Goal: Task Accomplishment & Management: Manage account settings

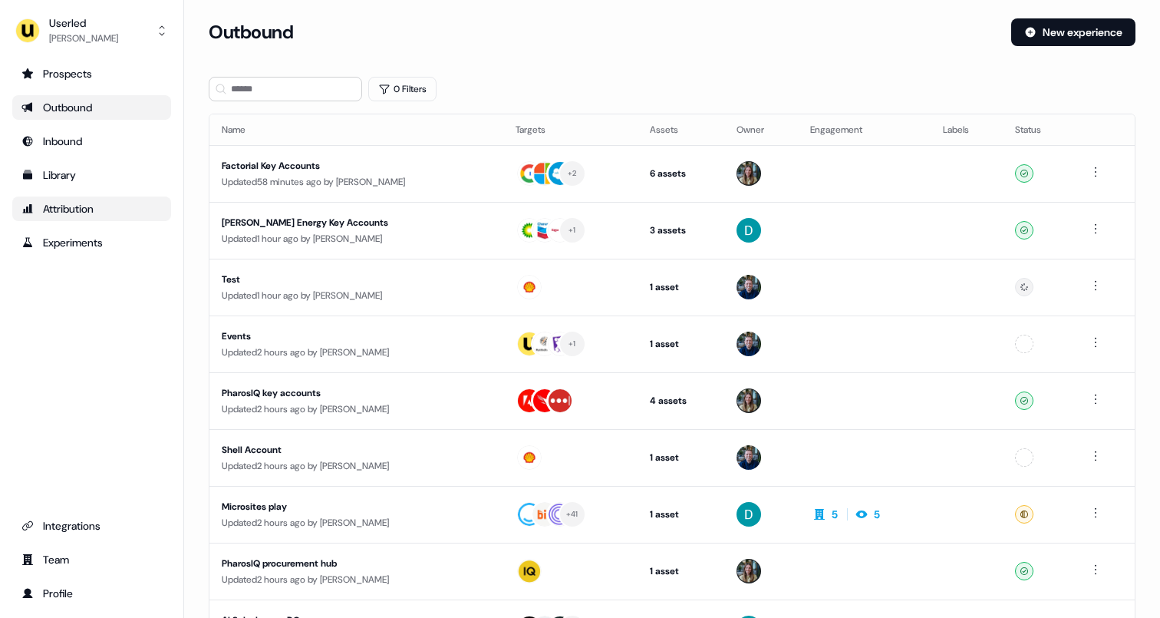
click at [96, 210] on div "Attribution" at bounding box center [91, 208] width 140 height 15
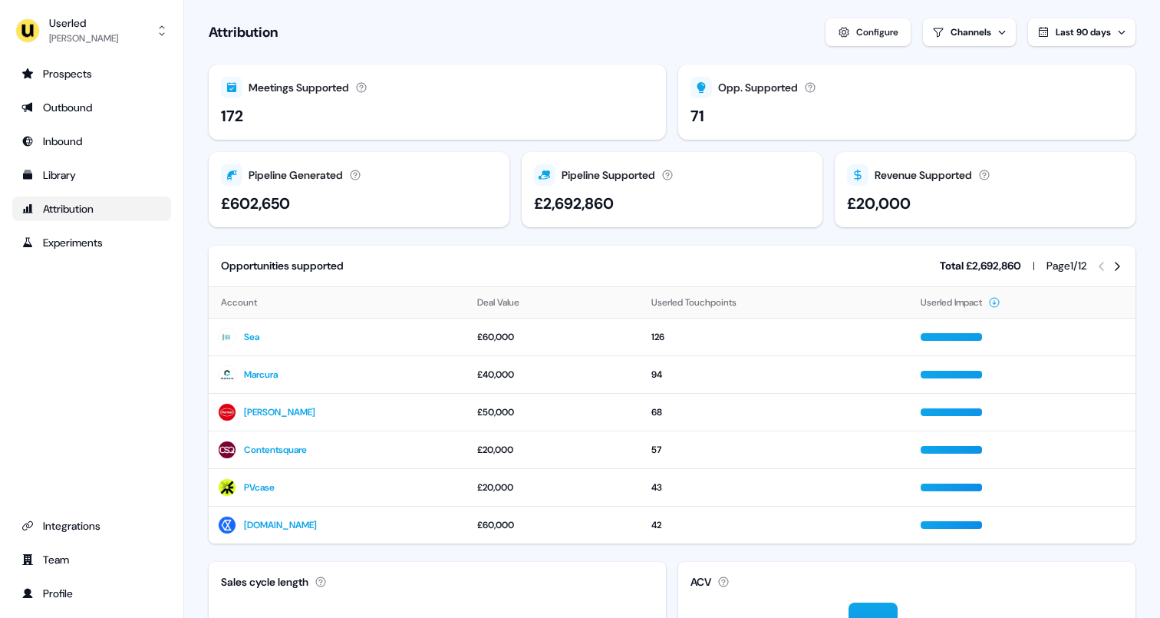
click at [91, 58] on div "Userled Ryan Hennessy Prospects Outbound Inbound Library Attribution Experiment…" at bounding box center [92, 309] width 184 height 618
click at [91, 74] on div "Prospects" at bounding box center [91, 73] width 140 height 15
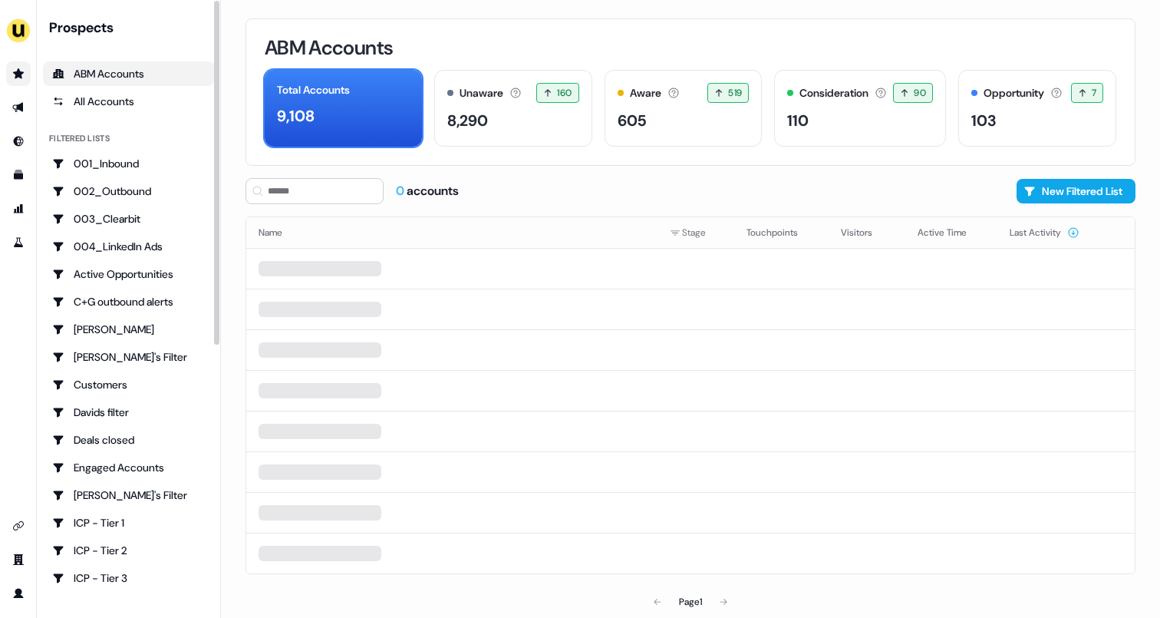
click at [91, 74] on div "ABM Accounts" at bounding box center [128, 73] width 153 height 15
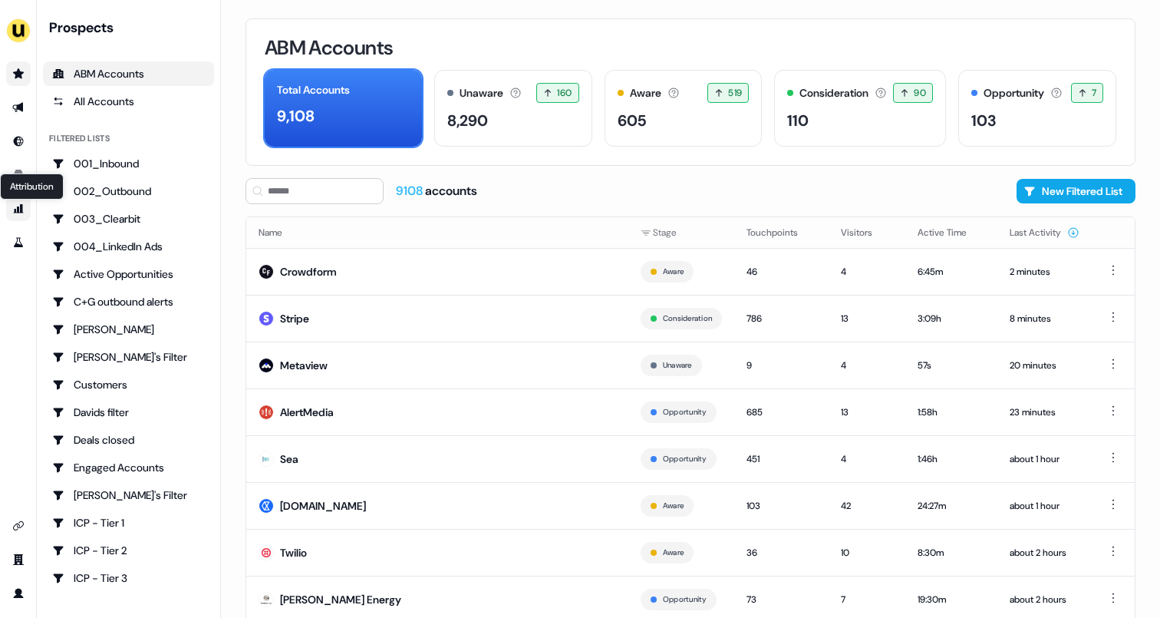
click at [14, 213] on icon "Go to attribution" at bounding box center [18, 209] width 12 height 12
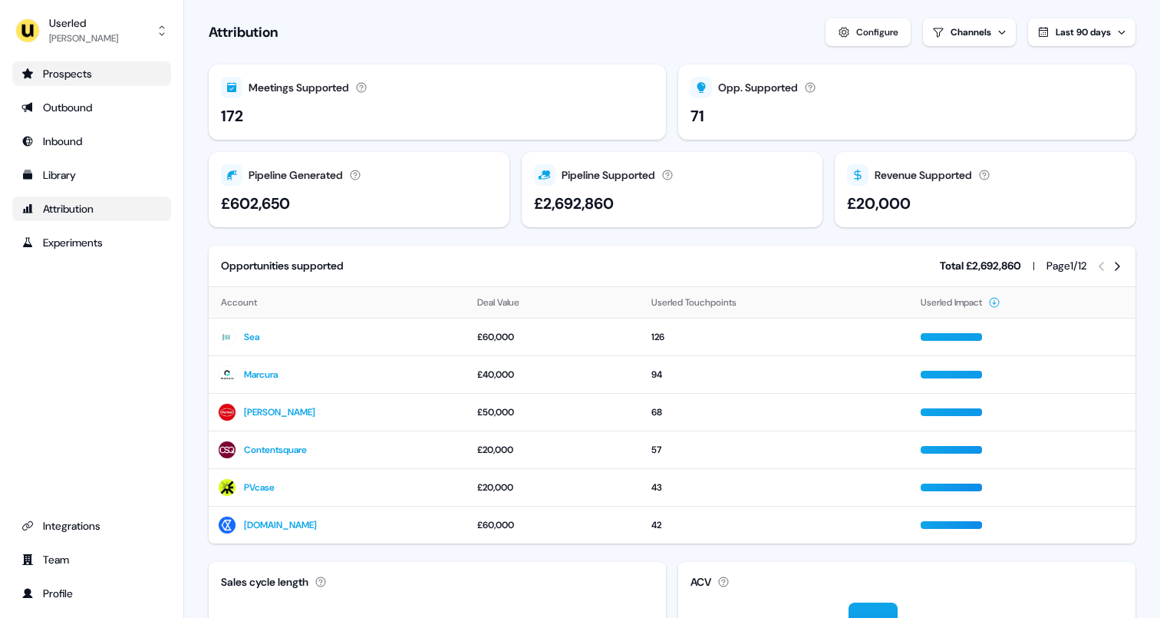
click at [79, 207] on div "Attribution" at bounding box center [91, 208] width 140 height 15
click at [114, 97] on link "Outbound" at bounding box center [91, 107] width 159 height 25
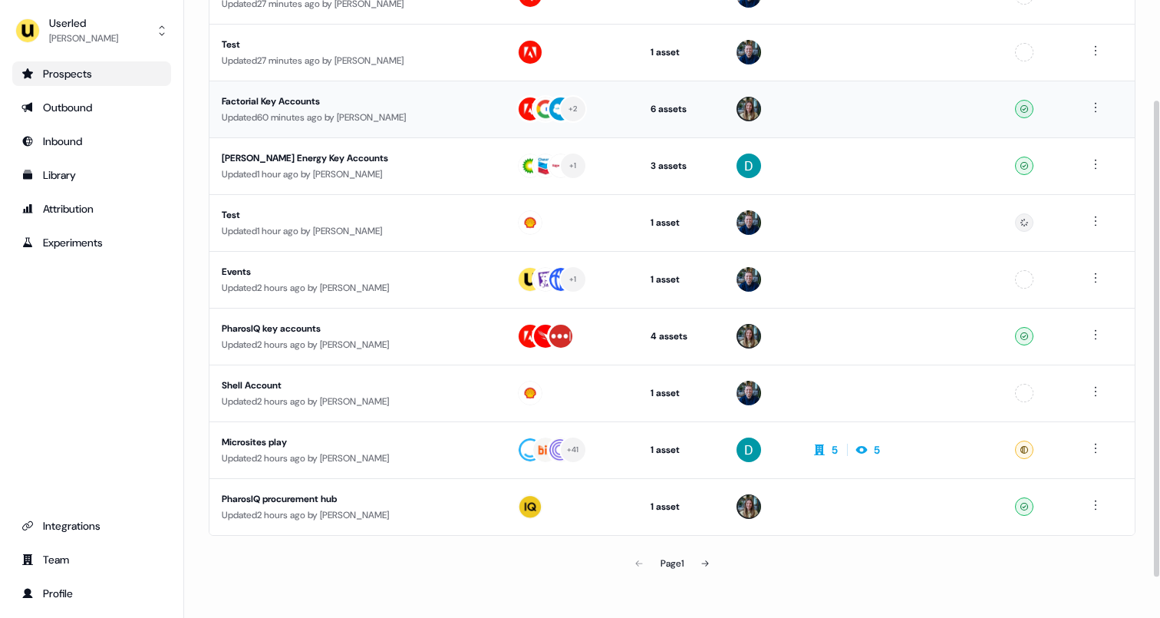
scroll to position [181, 0]
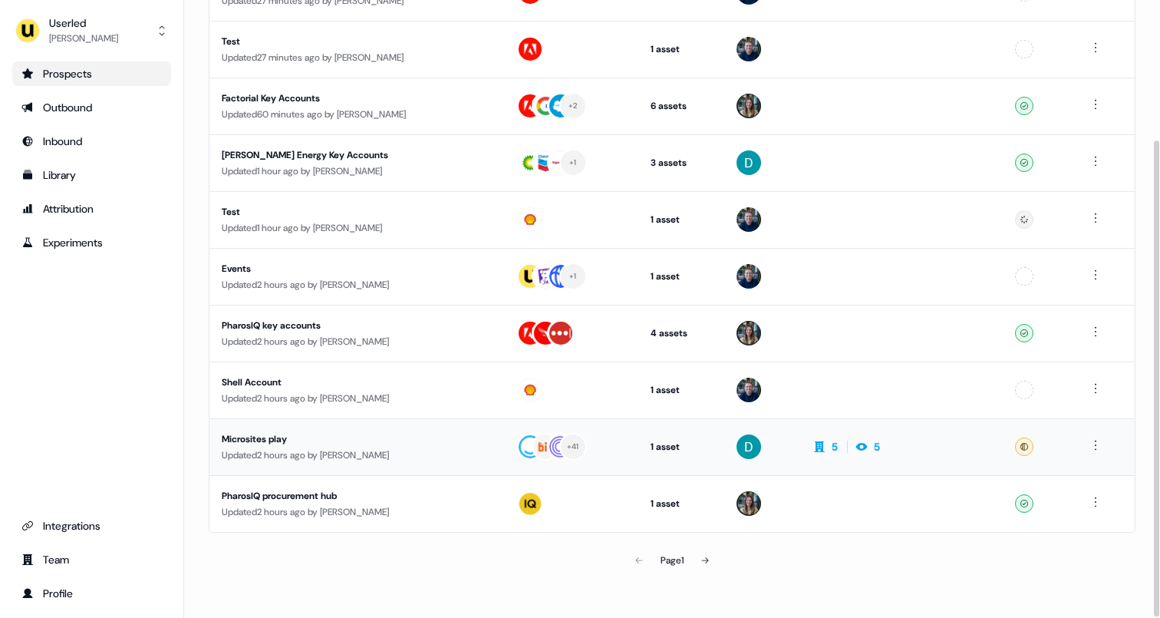
click at [293, 444] on div "Microsites play" at bounding box center [357, 438] width 270 height 15
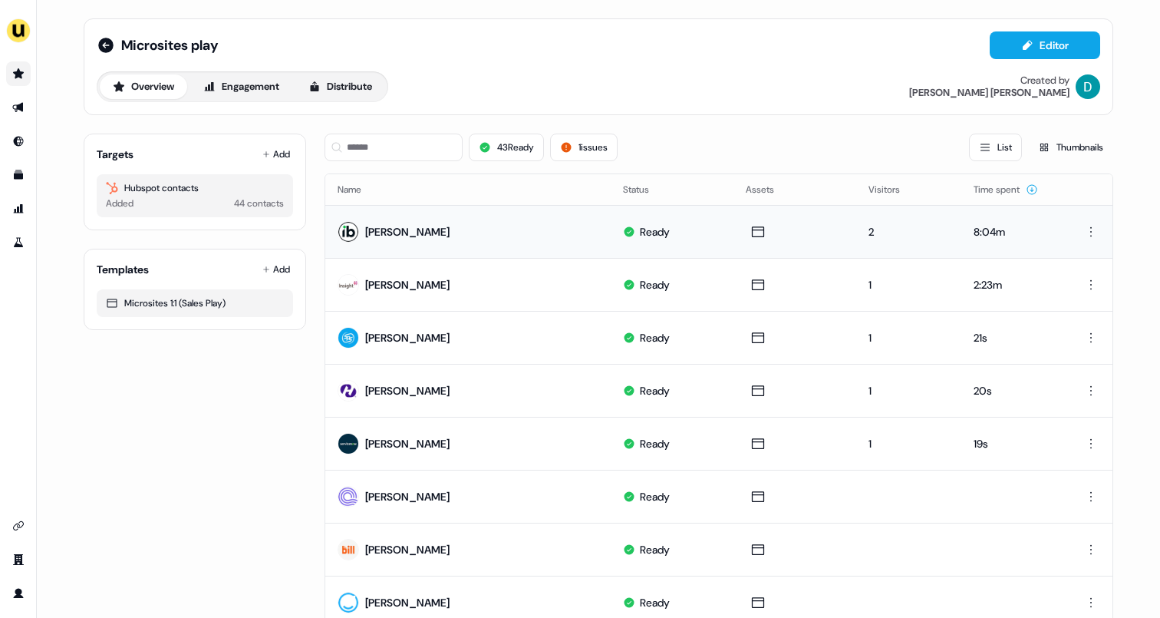
drag, startPoint x: 859, startPoint y: 233, endPoint x: 915, endPoint y: 233, distance: 56.8
click at [915, 233] on td "2" at bounding box center [908, 231] width 105 height 53
click at [381, 230] on div "Elizabeth Hill" at bounding box center [407, 231] width 84 height 15
click at [1090, 230] on html "For the best experience switch devices to a bigger screen. Go to Userled.io Mic…" at bounding box center [580, 309] width 1160 height 618
click at [968, 229] on html "For the best experience switch devices to a bigger screen. Go to Userled.io Mic…" at bounding box center [580, 309] width 1160 height 618
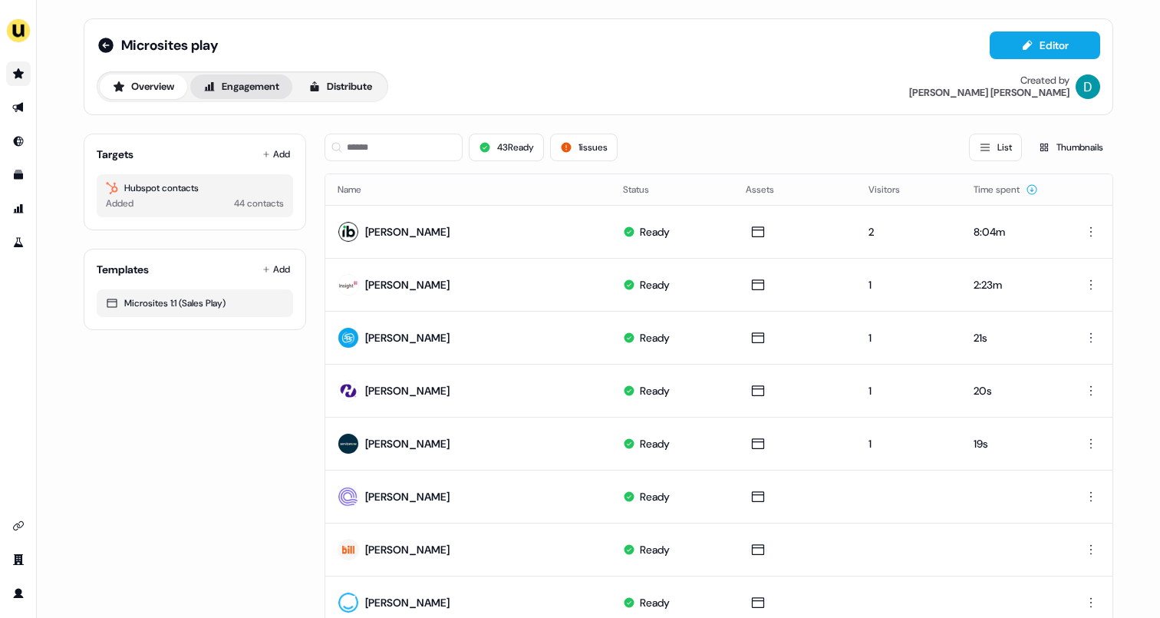
click at [260, 94] on button "Engagement" at bounding box center [241, 86] width 102 height 25
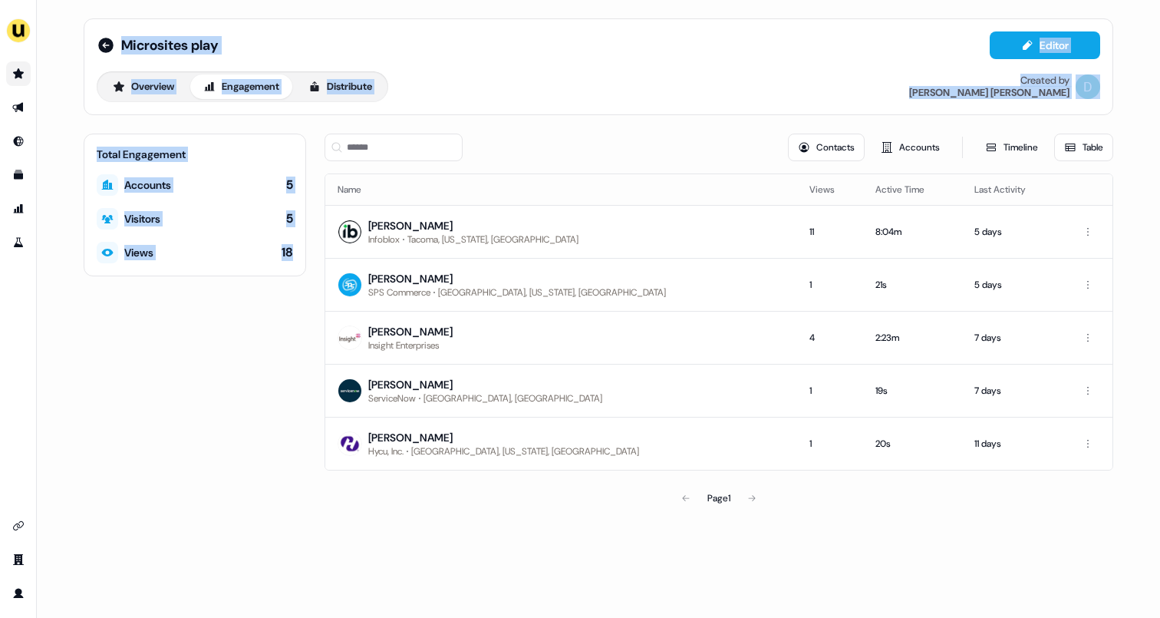
drag, startPoint x: 15, startPoint y: 105, endPoint x: 249, endPoint y: 268, distance: 284.4
click at [249, 268] on div "Microsites play Editor Overview Engagement Distribute Created by David Cruicksh…" at bounding box center [580, 309] width 1160 height 618
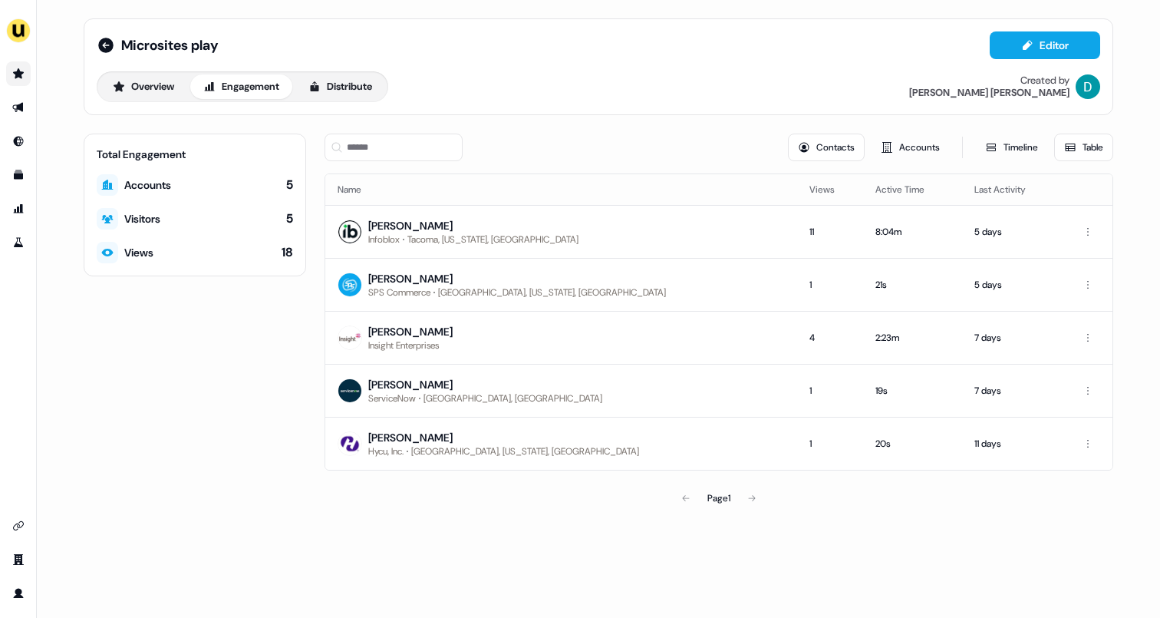
click at [728, 152] on div "Contacts Accounts Timeline Table" at bounding box center [719, 148] width 789 height 28
click at [918, 143] on button "Accounts" at bounding box center [910, 148] width 79 height 28
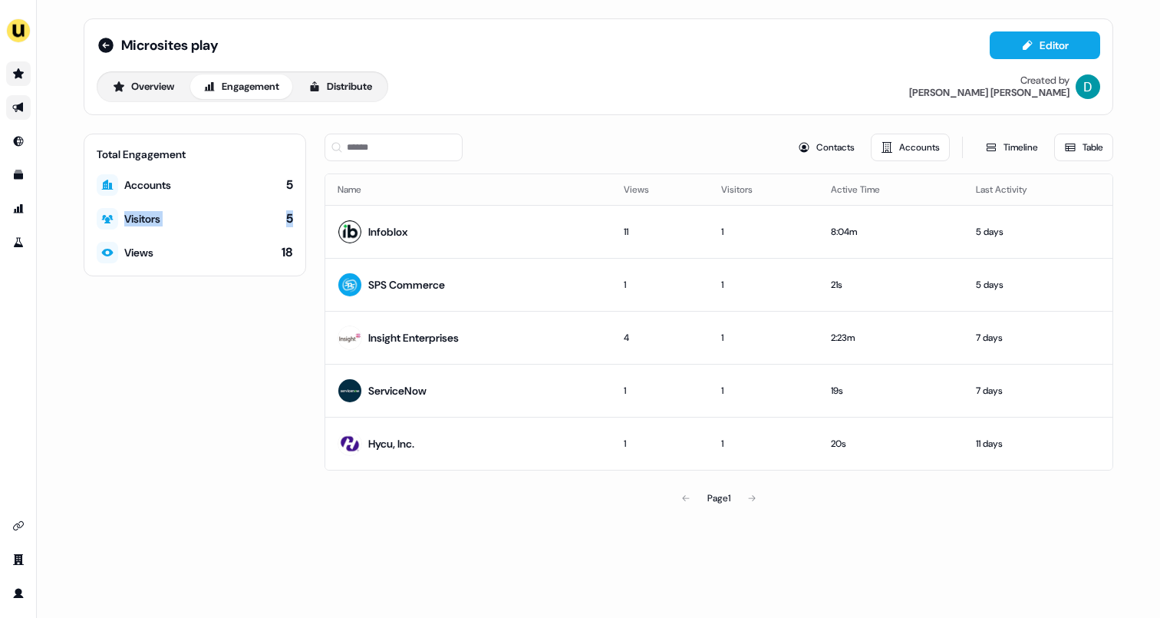
drag, startPoint x: 119, startPoint y: 219, endPoint x: 296, endPoint y: 219, distance: 177.3
click at [296, 219] on div "Total Engagement Accounts 5 Visitors 5 Views 18" at bounding box center [195, 205] width 223 height 143
click at [815, 153] on button "Contacts" at bounding box center [826, 148] width 77 height 28
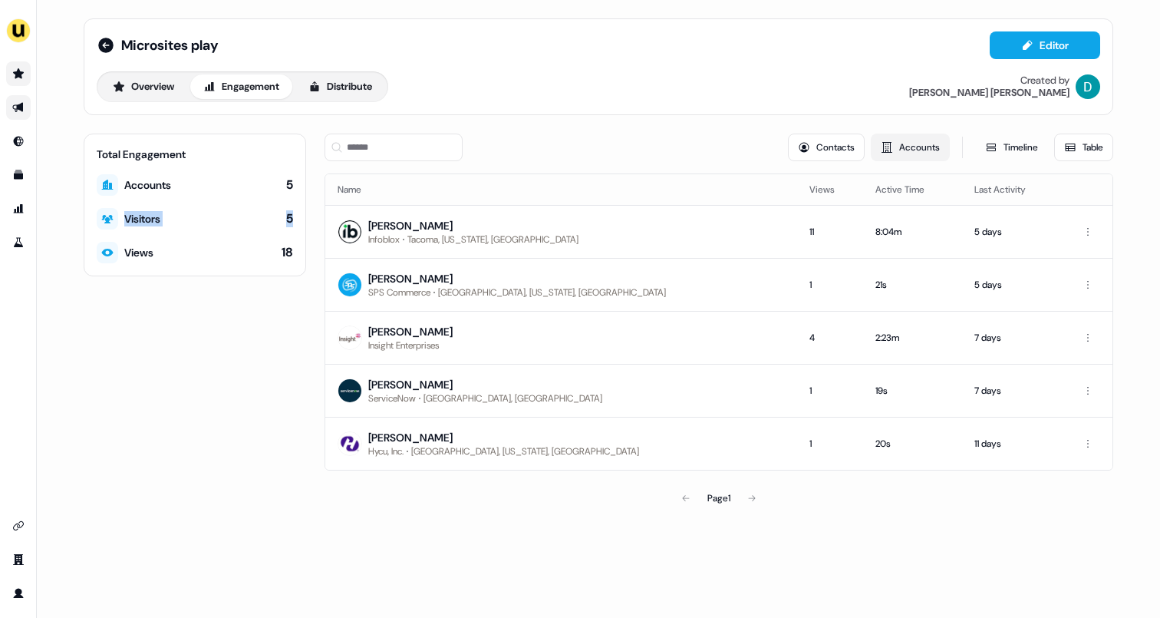
click at [902, 143] on button "Accounts" at bounding box center [910, 148] width 79 height 28
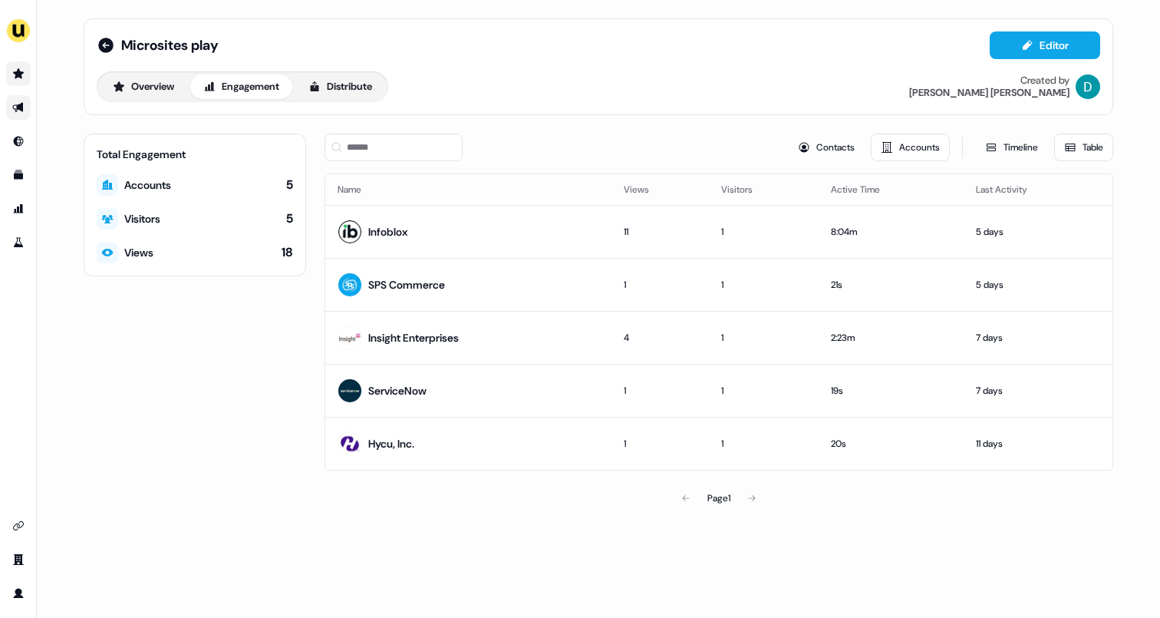
click at [230, 334] on div "Total Engagement Accounts 5 Visitors 5 Views 18" at bounding box center [195, 324] width 223 height 380
click at [21, 104] on icon "Go to outbound experience" at bounding box center [17, 108] width 11 height 10
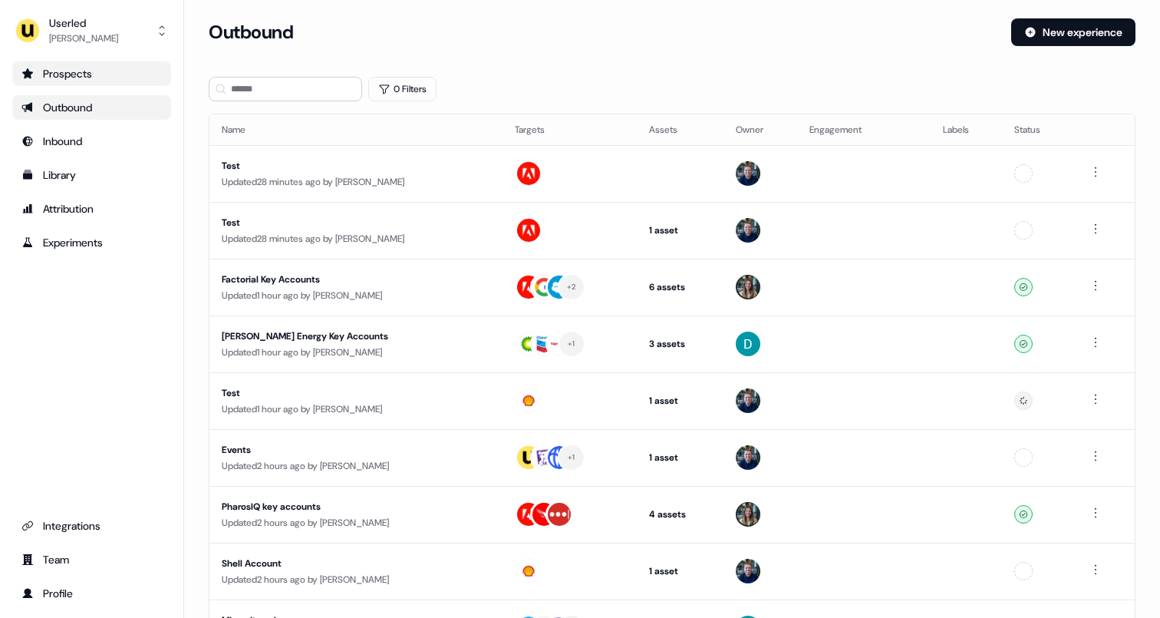
click at [52, 109] on div "Outbound" at bounding box center [91, 107] width 140 height 15
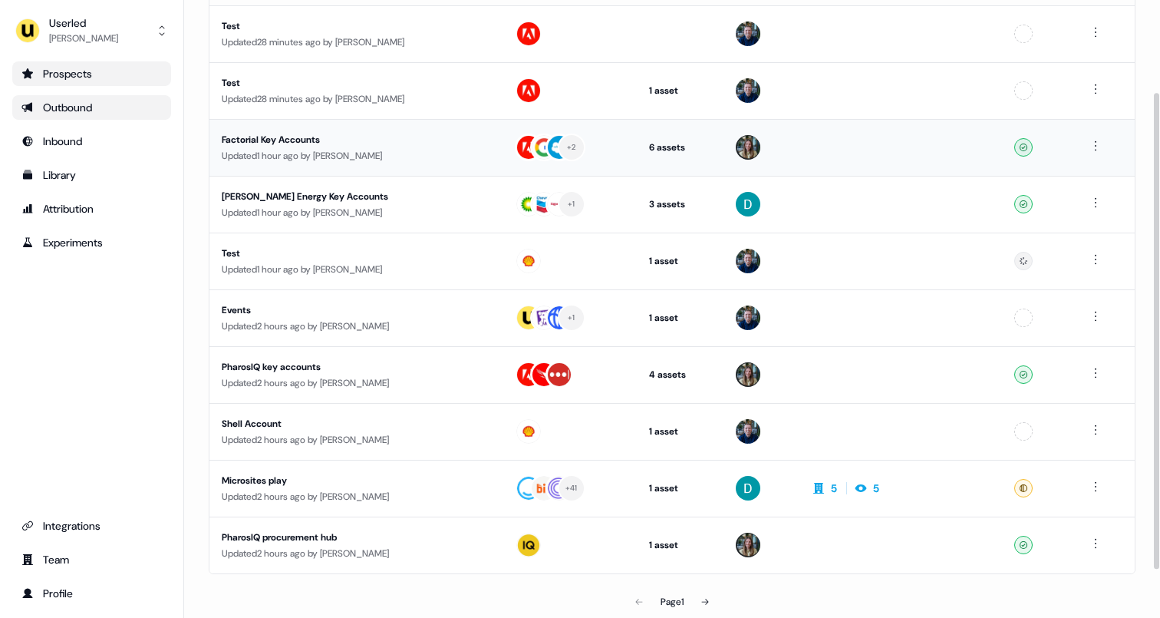
scroll to position [181, 0]
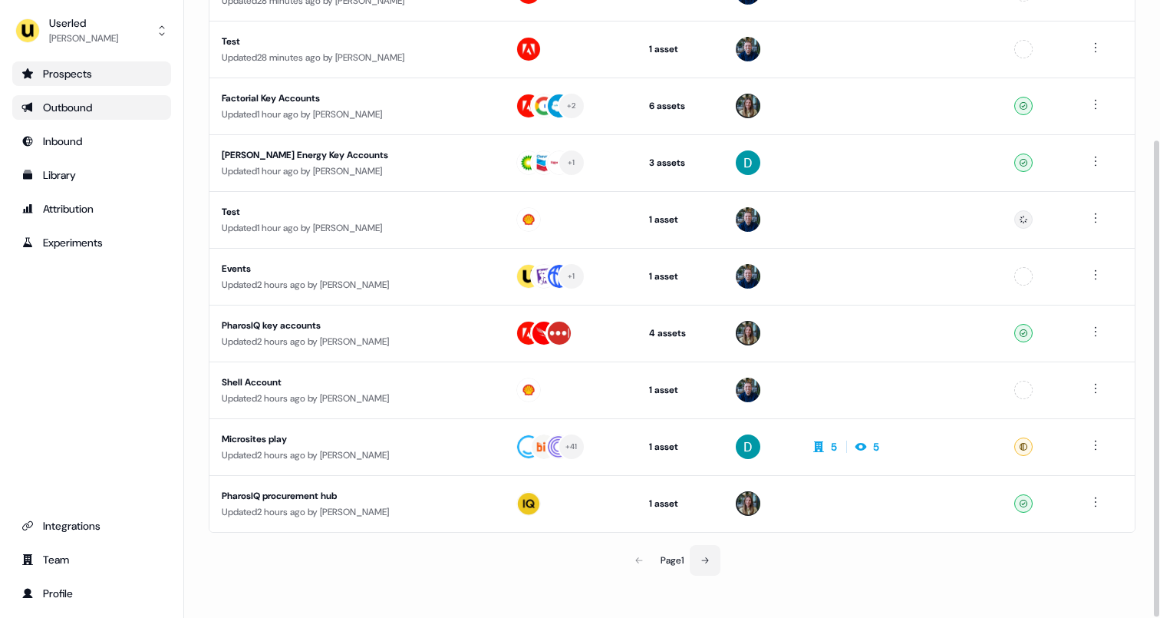
click at [710, 560] on icon at bounding box center [705, 560] width 9 height 9
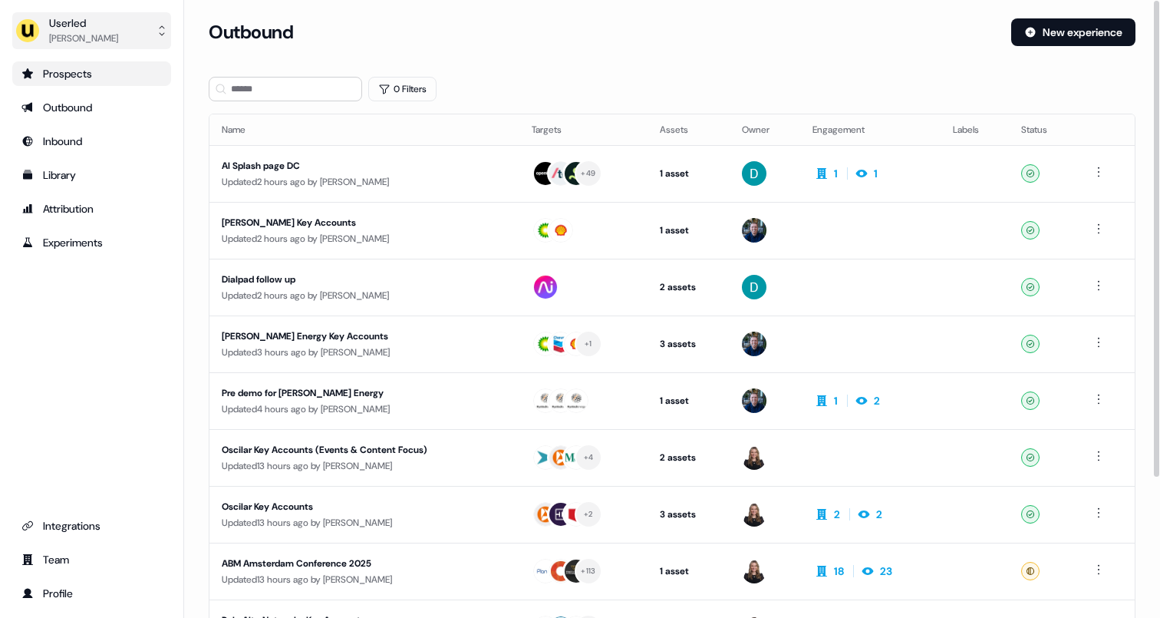
click at [70, 27] on div "Userled" at bounding box center [83, 22] width 69 height 15
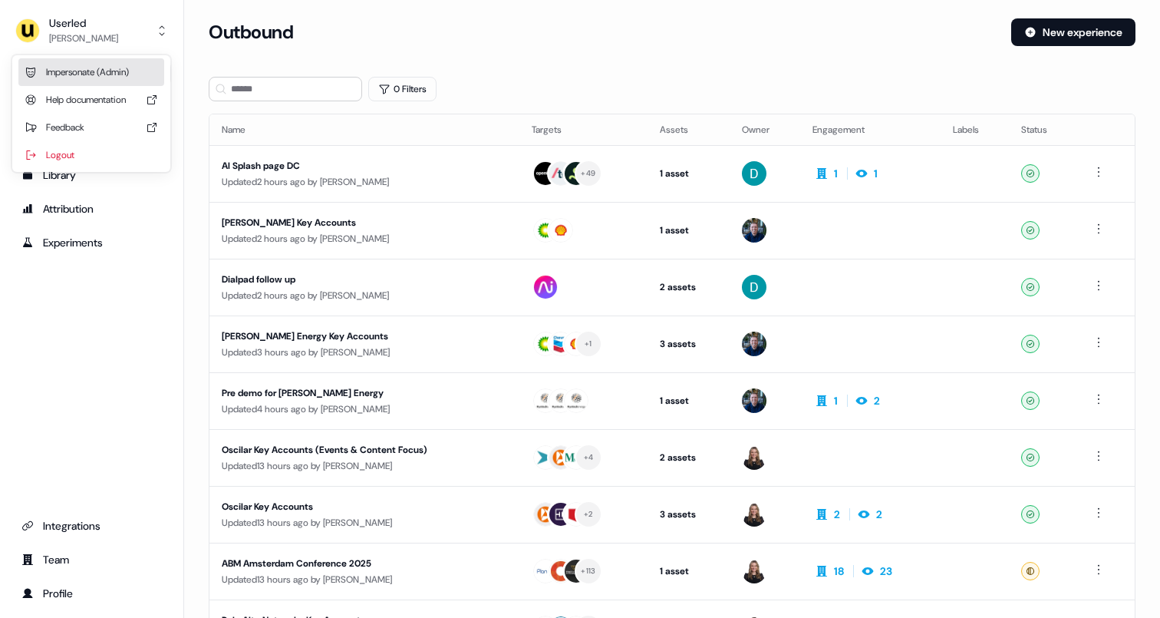
click at [67, 71] on div "Impersonate (Admin)" at bounding box center [91, 72] width 146 height 28
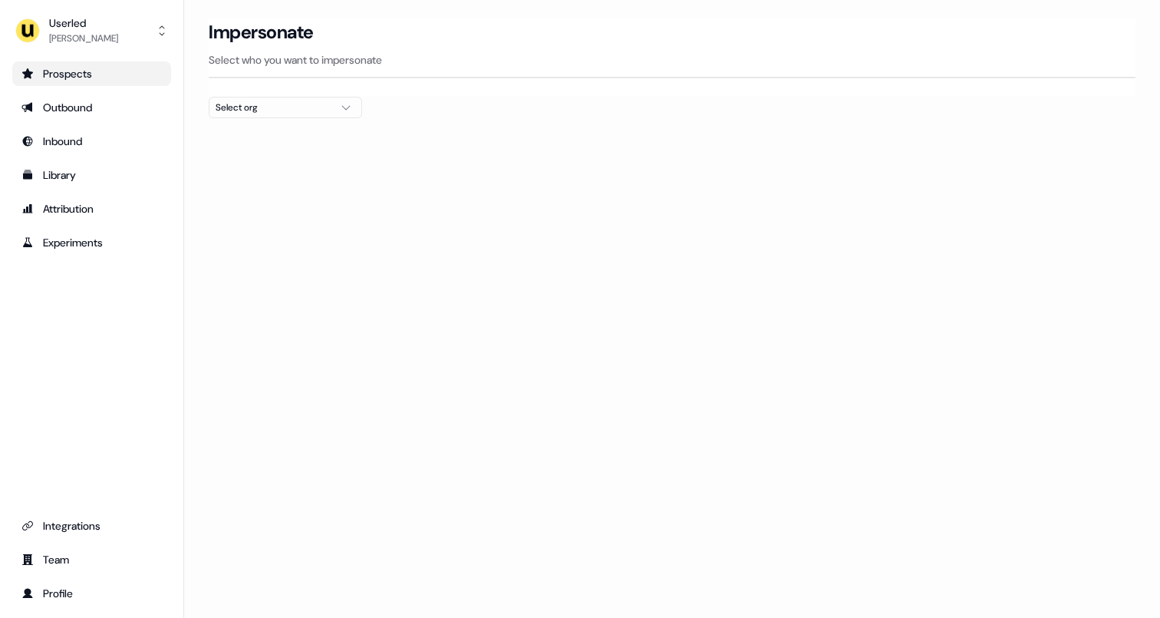
click at [233, 102] on div "Select org" at bounding box center [273, 107] width 115 height 15
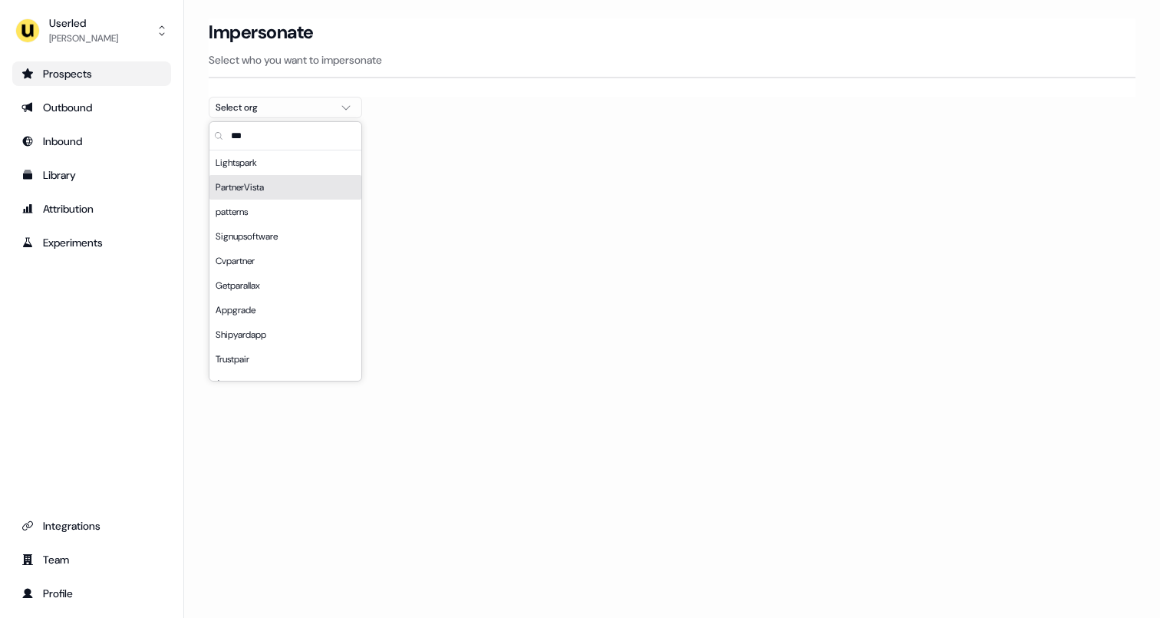
type input "***"
click at [252, 192] on div "PartnerVista" at bounding box center [285, 187] width 152 height 25
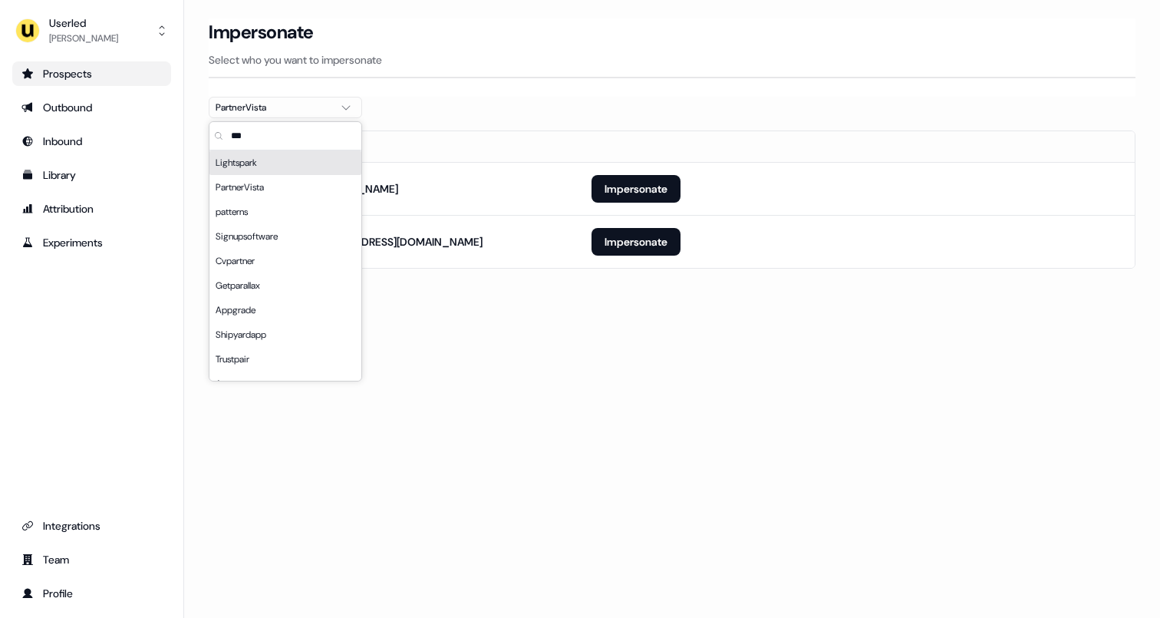
click at [567, 104] on section "Loading... Impersonate Select who you want to impersonate PartnerVista Email ho…" at bounding box center [672, 164] width 976 height 293
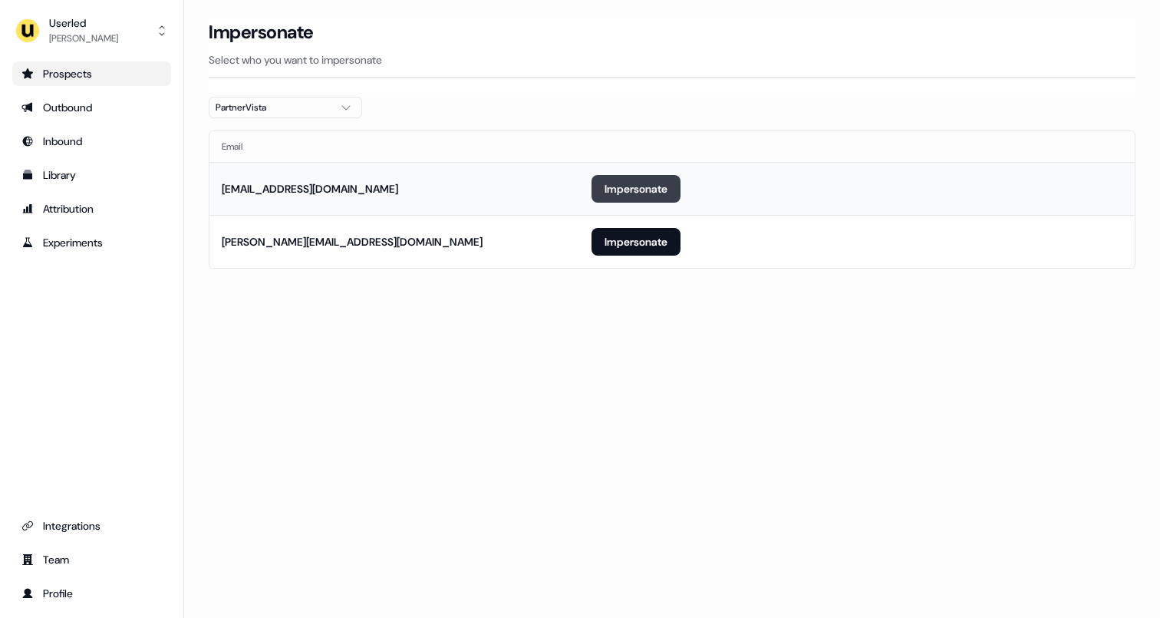
click at [654, 186] on button "Impersonate" at bounding box center [636, 189] width 89 height 28
click at [629, 192] on button "Impersonate" at bounding box center [636, 189] width 89 height 28
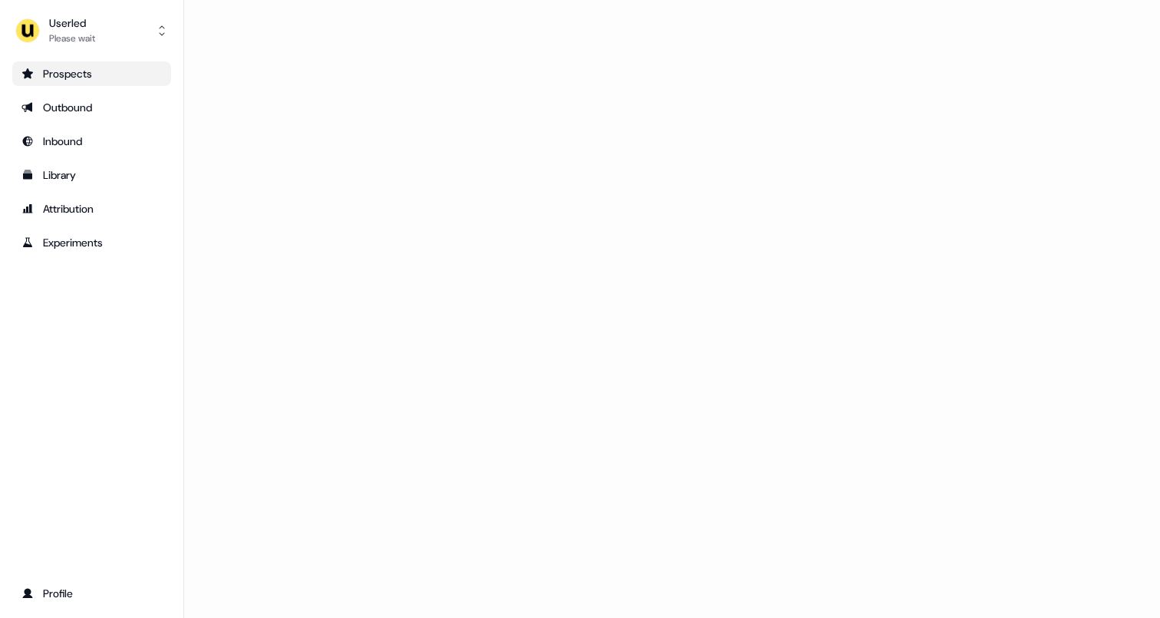
click at [543, 377] on div at bounding box center [672, 309] width 976 height 618
